Goal: Register for event/course

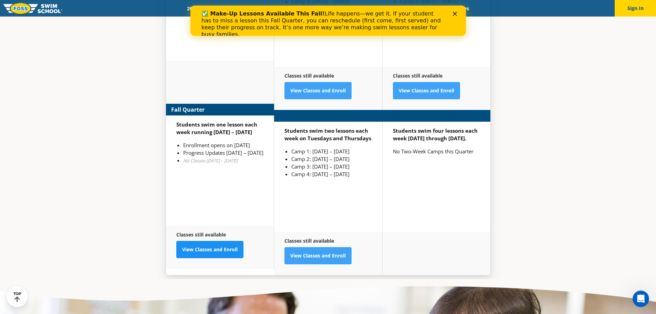
scroll to position [1816, 0]
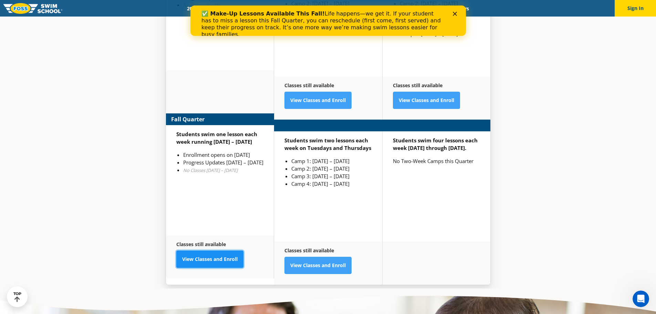
click at [214, 250] on link "View Classes and Enroll" at bounding box center [209, 258] width 67 height 17
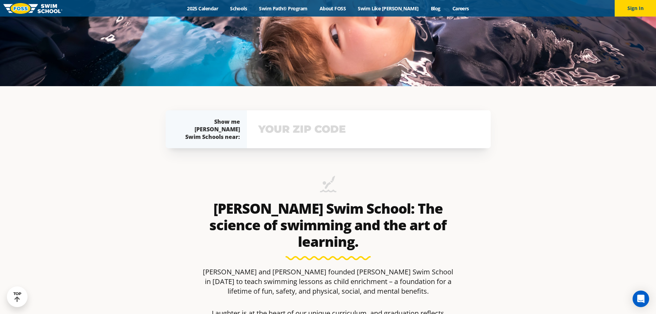
scroll to position [276, 0]
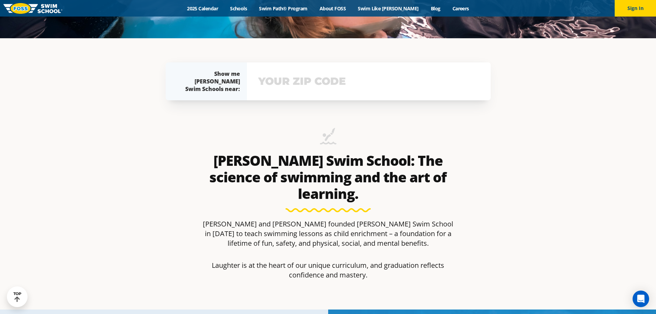
click at [338, 81] on input "text" at bounding box center [369, 81] width 225 height 20
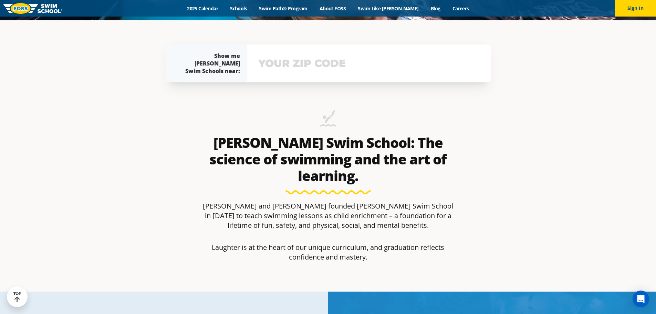
scroll to position [303, 0]
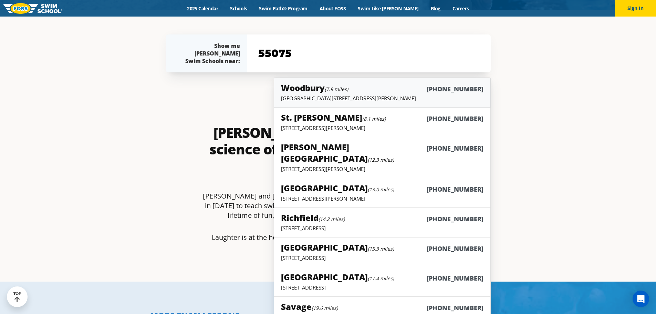
type input "55075"
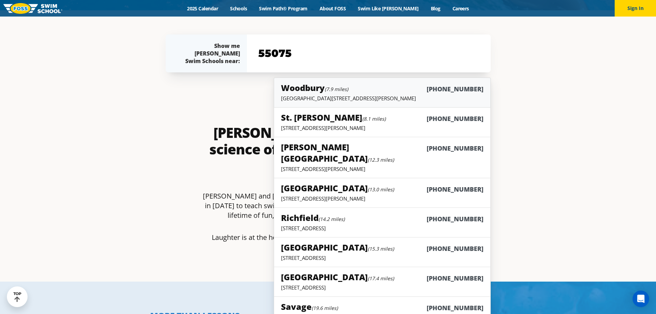
click at [312, 89] on h5 "Woodbury (7.9 miles)" at bounding box center [314, 87] width 67 height 11
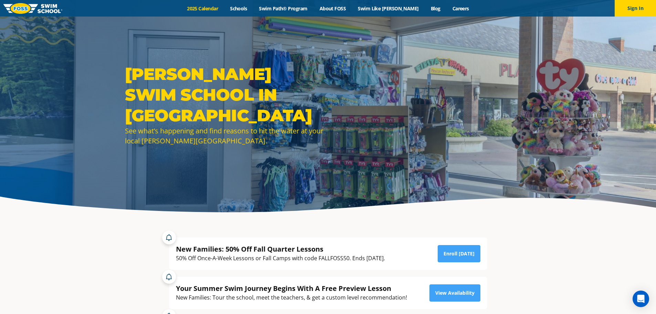
click at [220, 7] on link "2025 Calendar" at bounding box center [202, 8] width 43 height 7
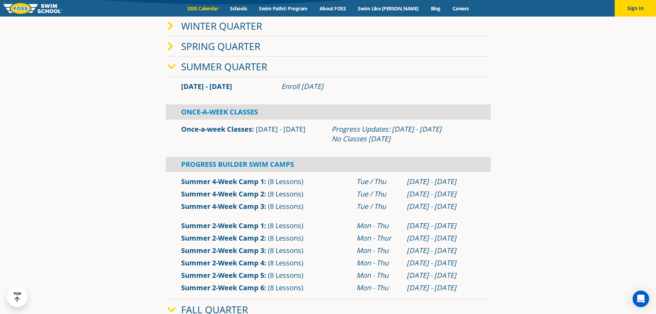
scroll to position [207, 0]
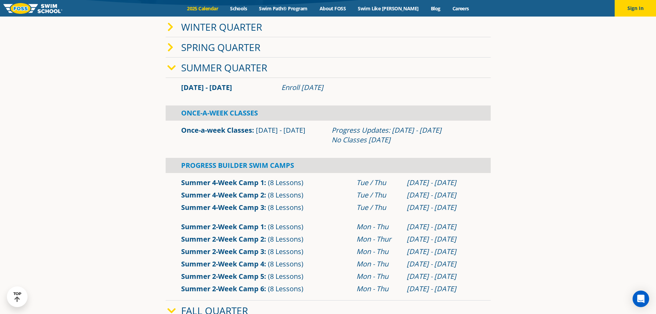
click at [171, 27] on icon at bounding box center [170, 27] width 6 height 10
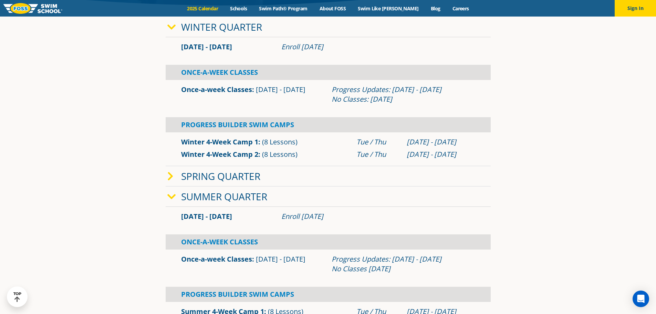
click at [172, 28] on icon at bounding box center [171, 27] width 9 height 10
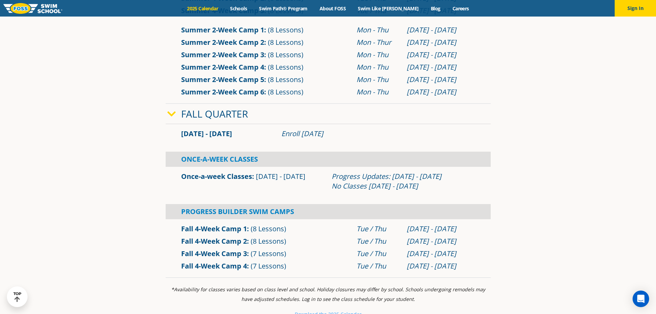
scroll to position [413, 0]
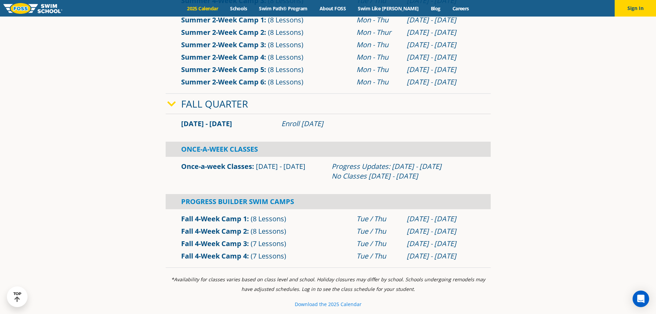
click at [321, 305] on small "Download th" at bounding box center [309, 304] width 29 height 7
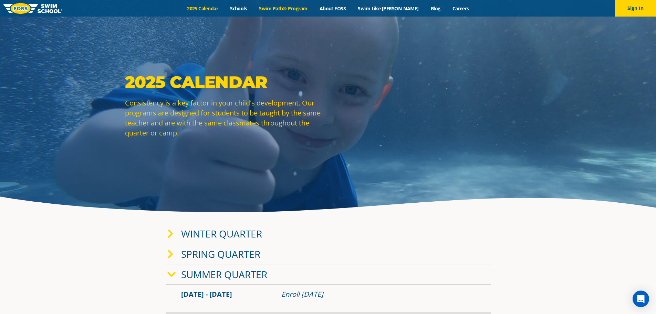
click at [288, 8] on link "Swim Path® Program" at bounding box center [283, 8] width 60 height 7
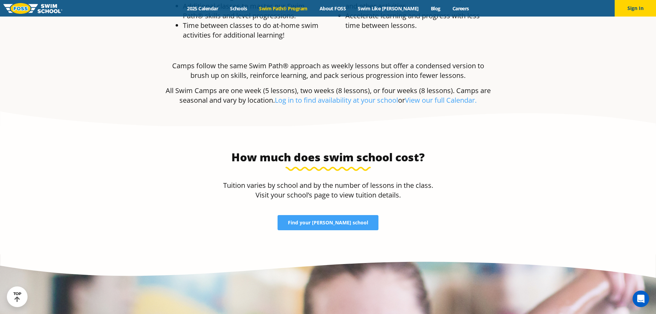
scroll to position [1412, 0]
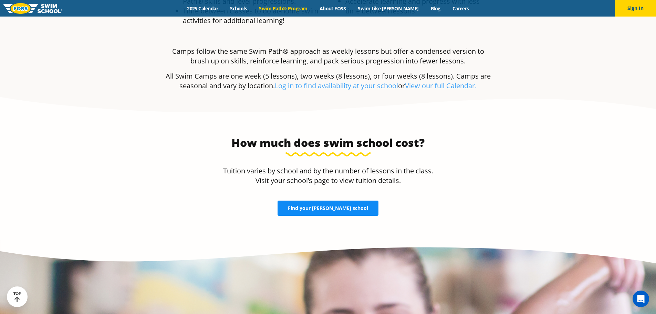
click at [328, 206] on span "Find your FOSS school" at bounding box center [328, 208] width 80 height 5
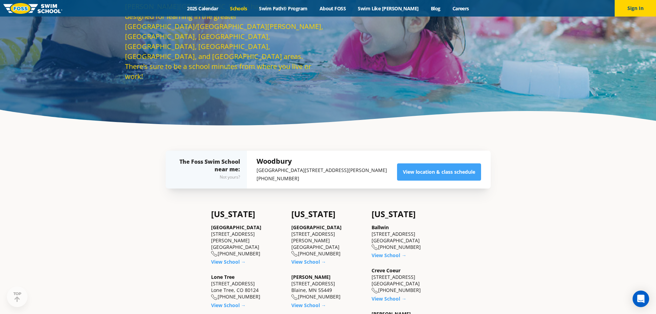
scroll to position [103, 0]
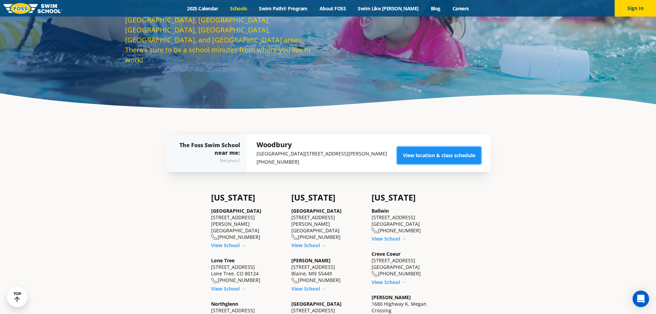
click at [457, 154] on link "View location & class schedule" at bounding box center [439, 155] width 84 height 17
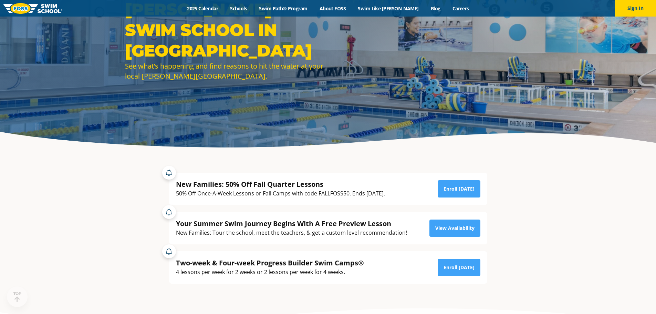
scroll to position [69, 0]
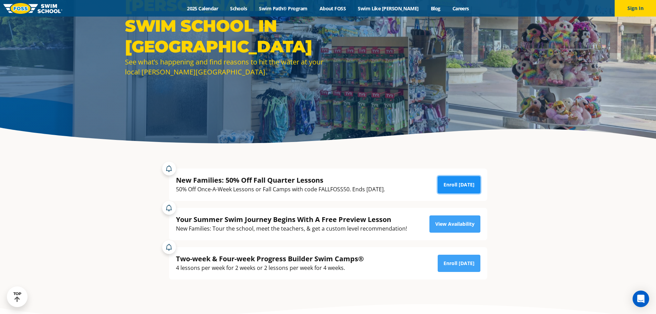
click at [454, 183] on link "Enroll [DATE]" at bounding box center [459, 184] width 43 height 17
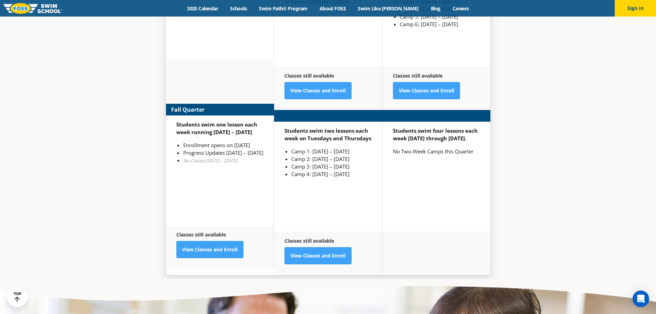
scroll to position [1835, 0]
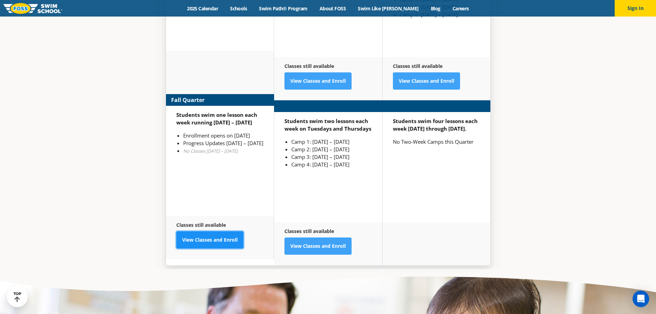
click at [208, 231] on link "View Classes and Enroll" at bounding box center [209, 239] width 67 height 17
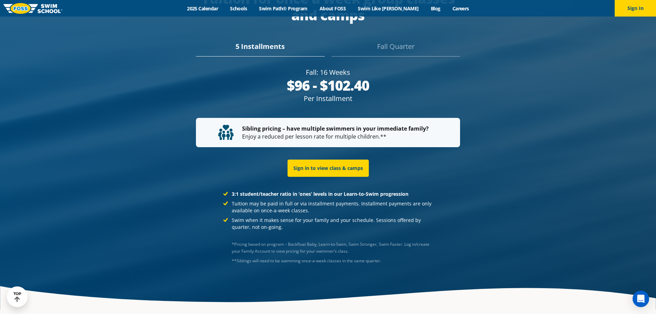
scroll to position [1378, 0]
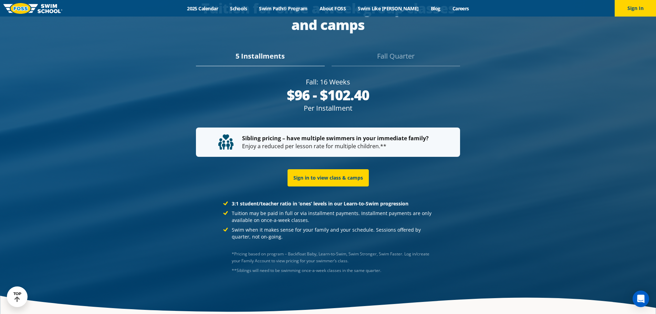
click at [398, 51] on div "Fall Quarter" at bounding box center [396, 58] width 128 height 15
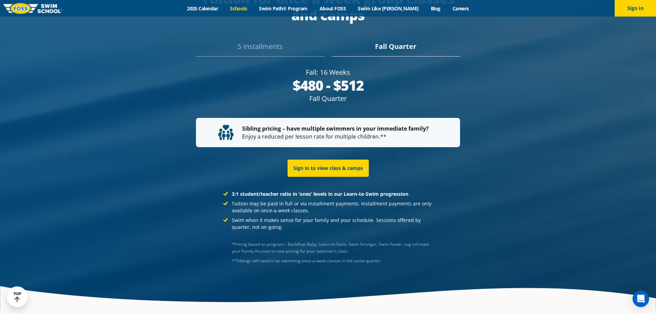
scroll to position [1397, 0]
